Goal: Task Accomplishment & Management: Complete application form

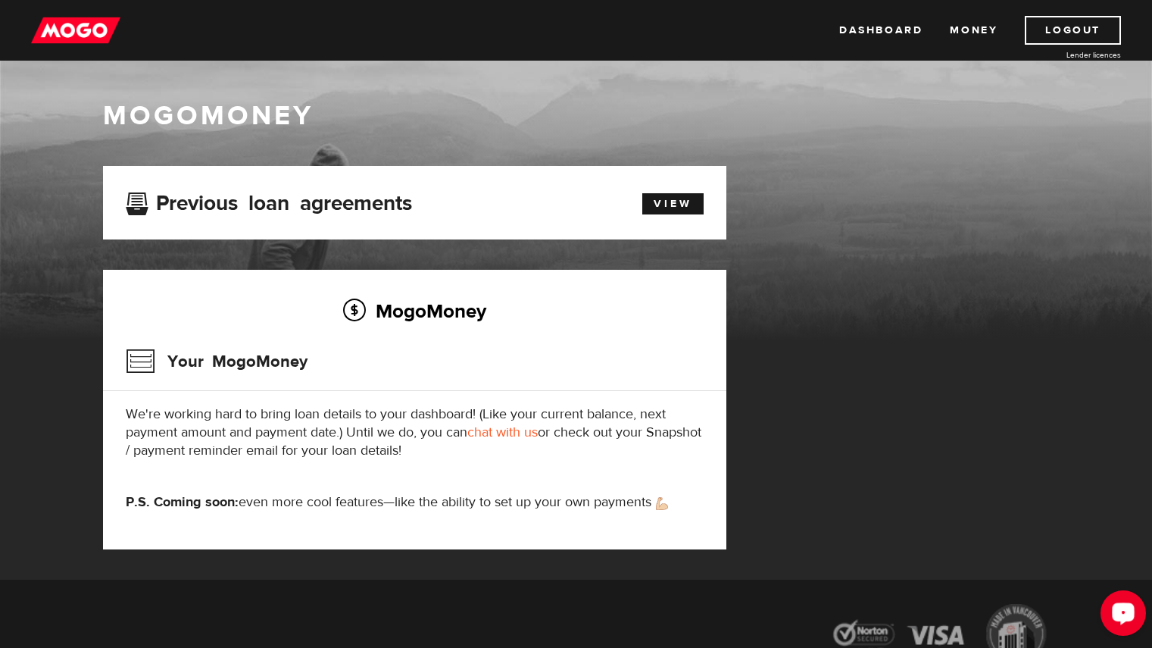
click at [1115, 620] on div "Open LiveChat chat widget" at bounding box center [1124, 612] width 26 height 26
click at [73, 35] on img at bounding box center [75, 30] width 89 height 29
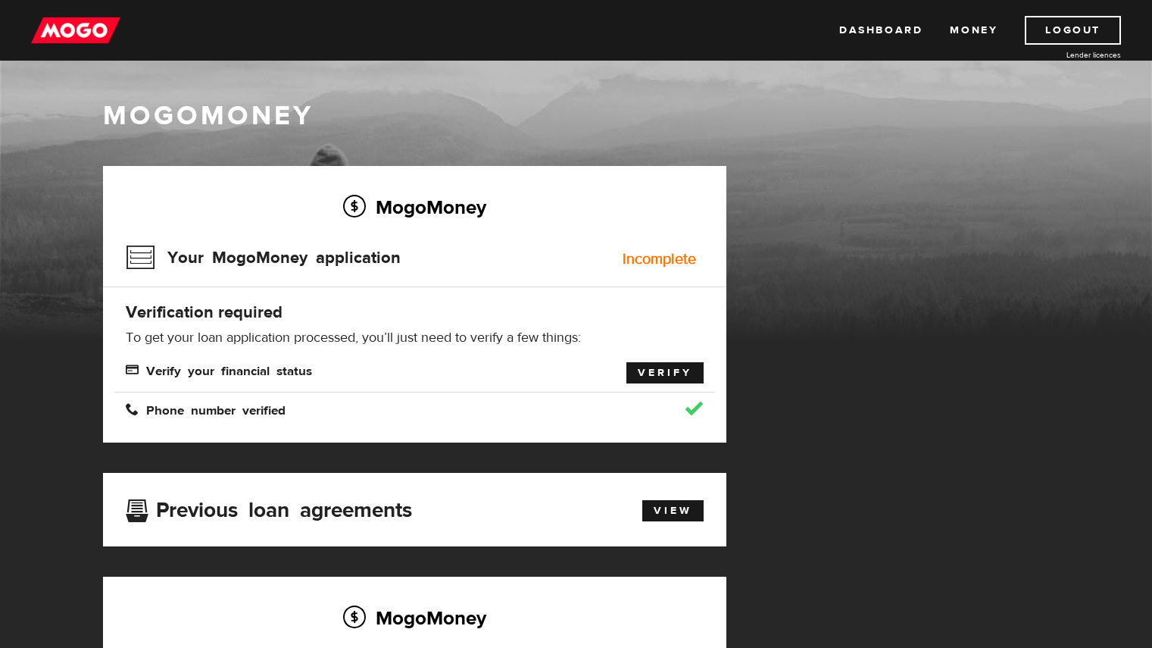
click at [664, 377] on link "Verify" at bounding box center [665, 372] width 77 height 21
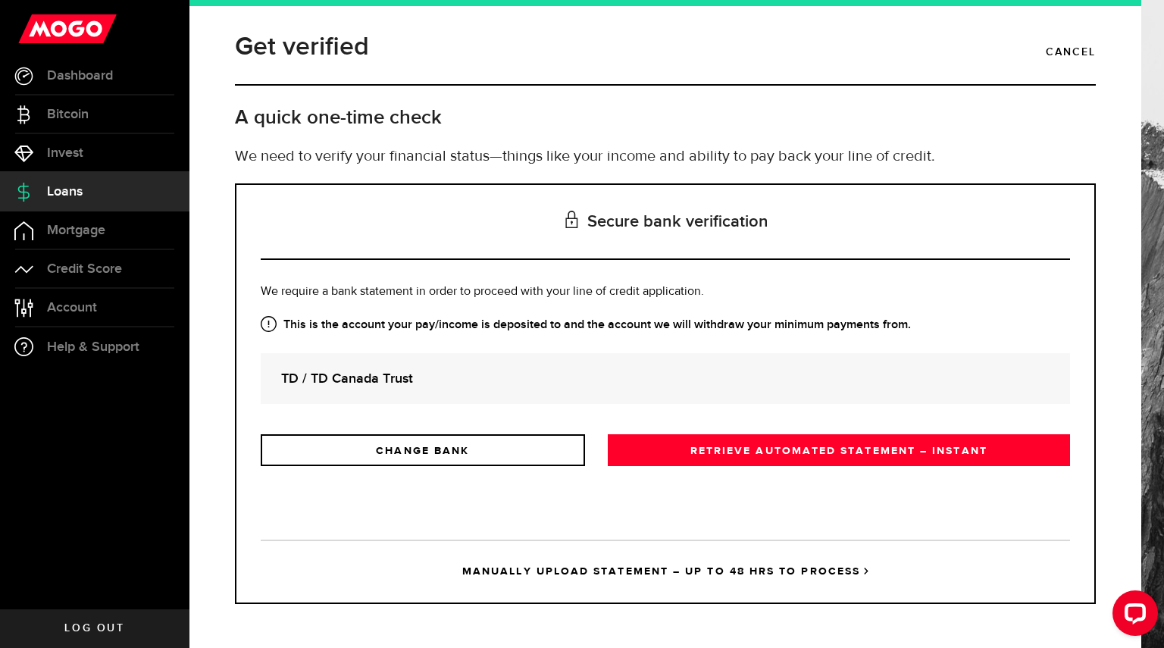
drag, startPoint x: 780, startPoint y: 444, endPoint x: 901, endPoint y: 471, distance: 124.3
click at [780, 444] on link "RETRIEVE AUTOMATED STATEMENT – INSTANT" at bounding box center [839, 450] width 462 height 32
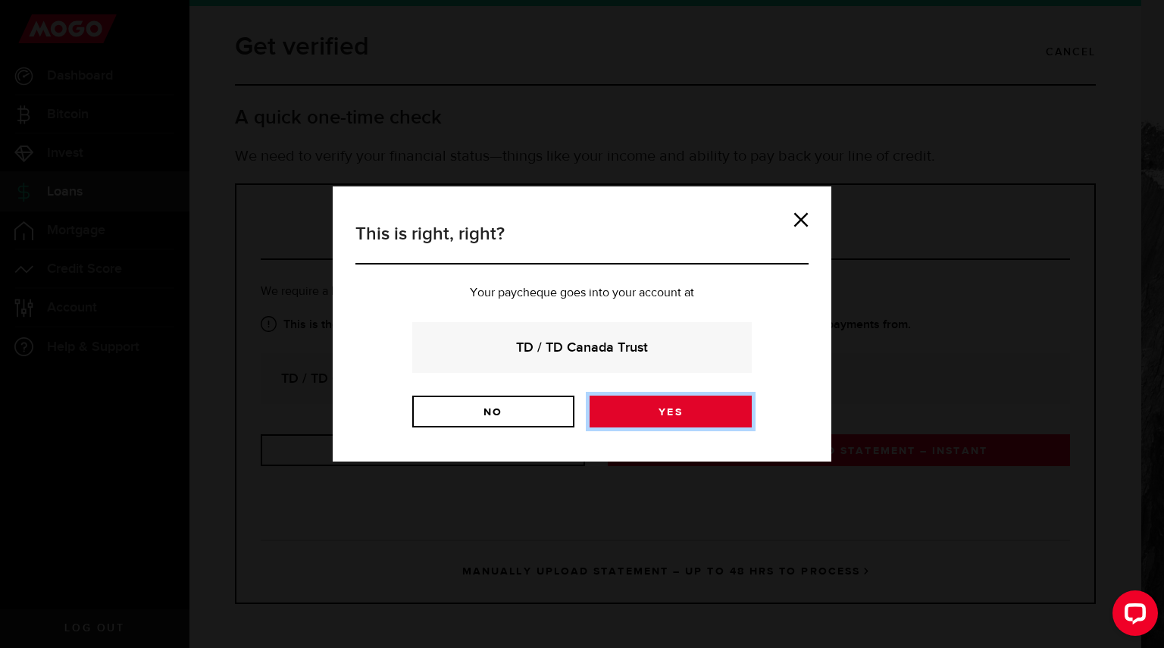
click at [656, 410] on link "Yes" at bounding box center [670, 411] width 162 height 32
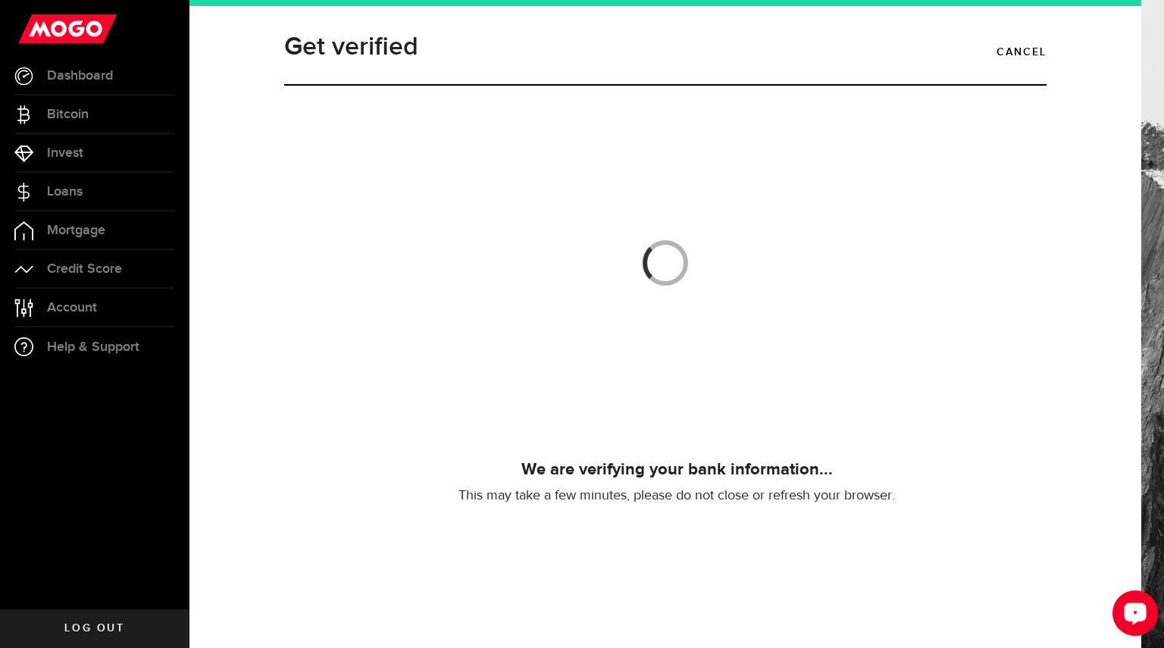
click at [1128, 621] on div "Open LiveChat chat widget" at bounding box center [1135, 612] width 26 height 26
